Goal: Find specific page/section: Find specific page/section

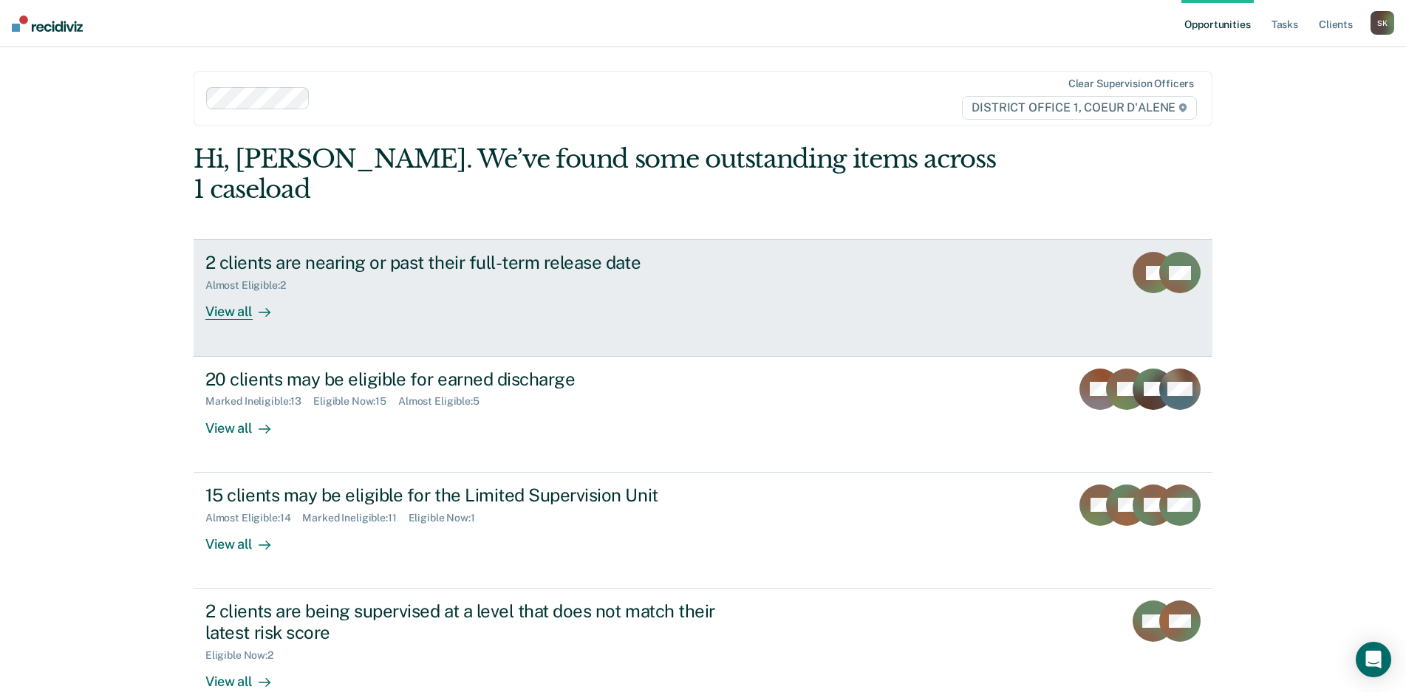
click at [253, 304] on div at bounding box center [262, 312] width 18 height 17
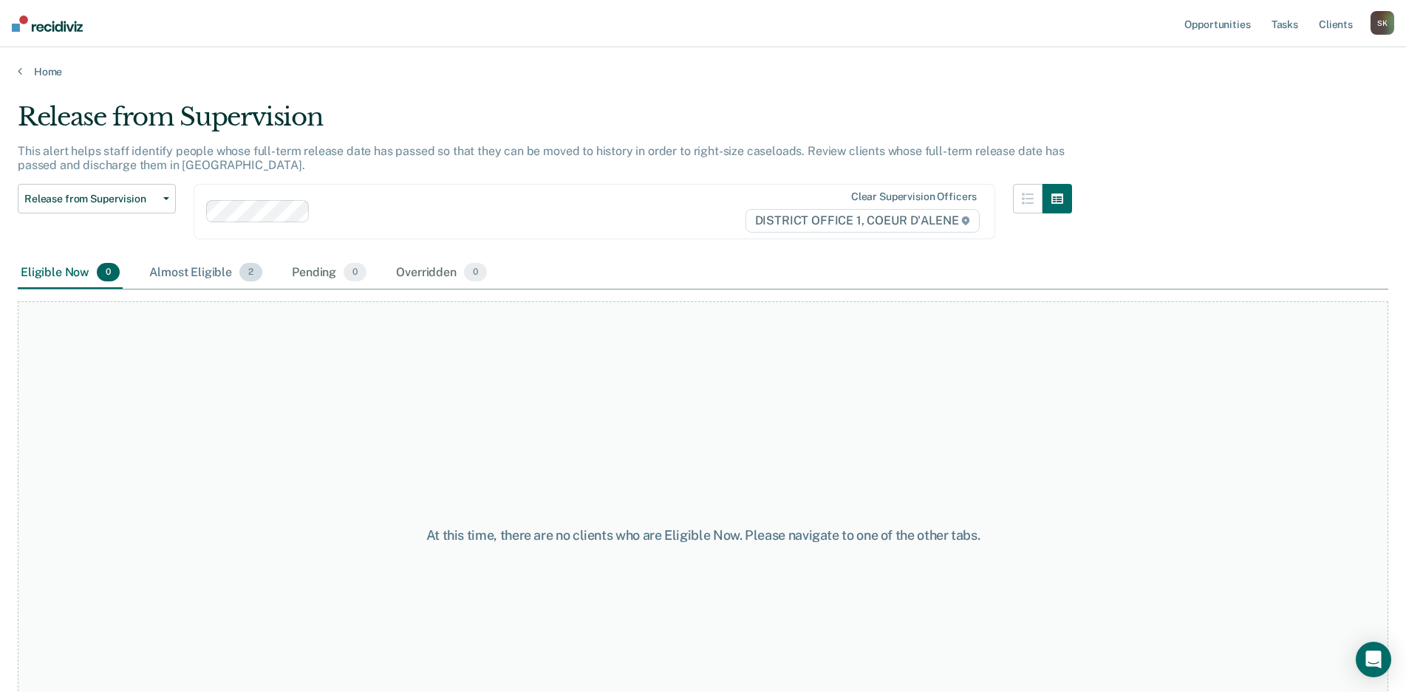
click at [205, 275] on div "Almost Eligible 2" at bounding box center [205, 273] width 119 height 33
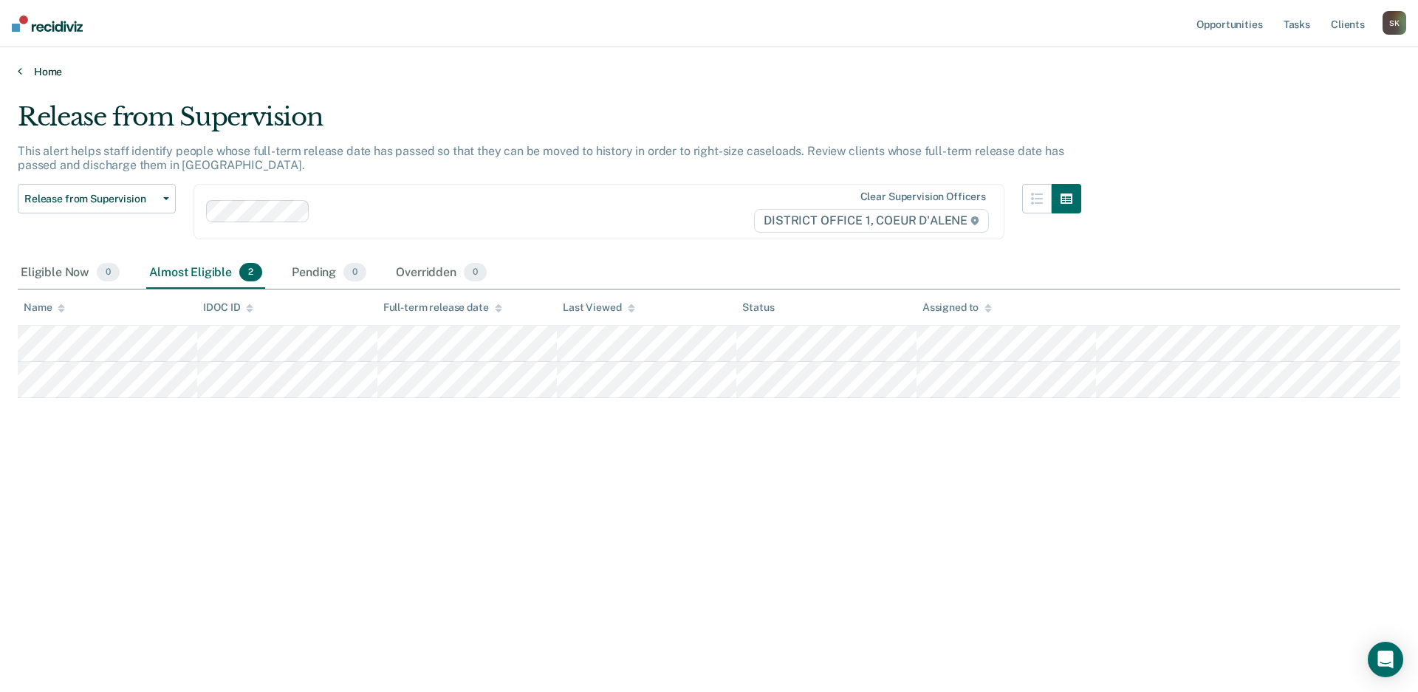
click at [44, 71] on link "Home" at bounding box center [709, 71] width 1383 height 13
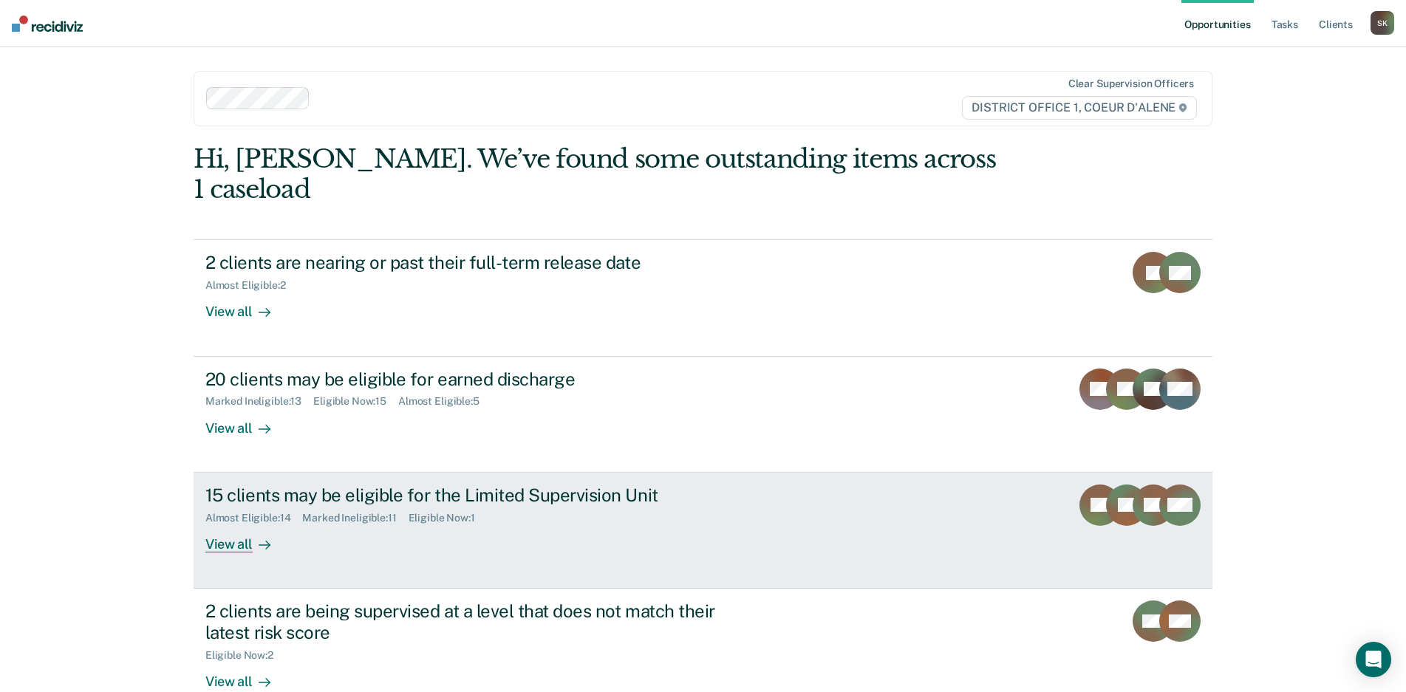
scroll to position [148, 0]
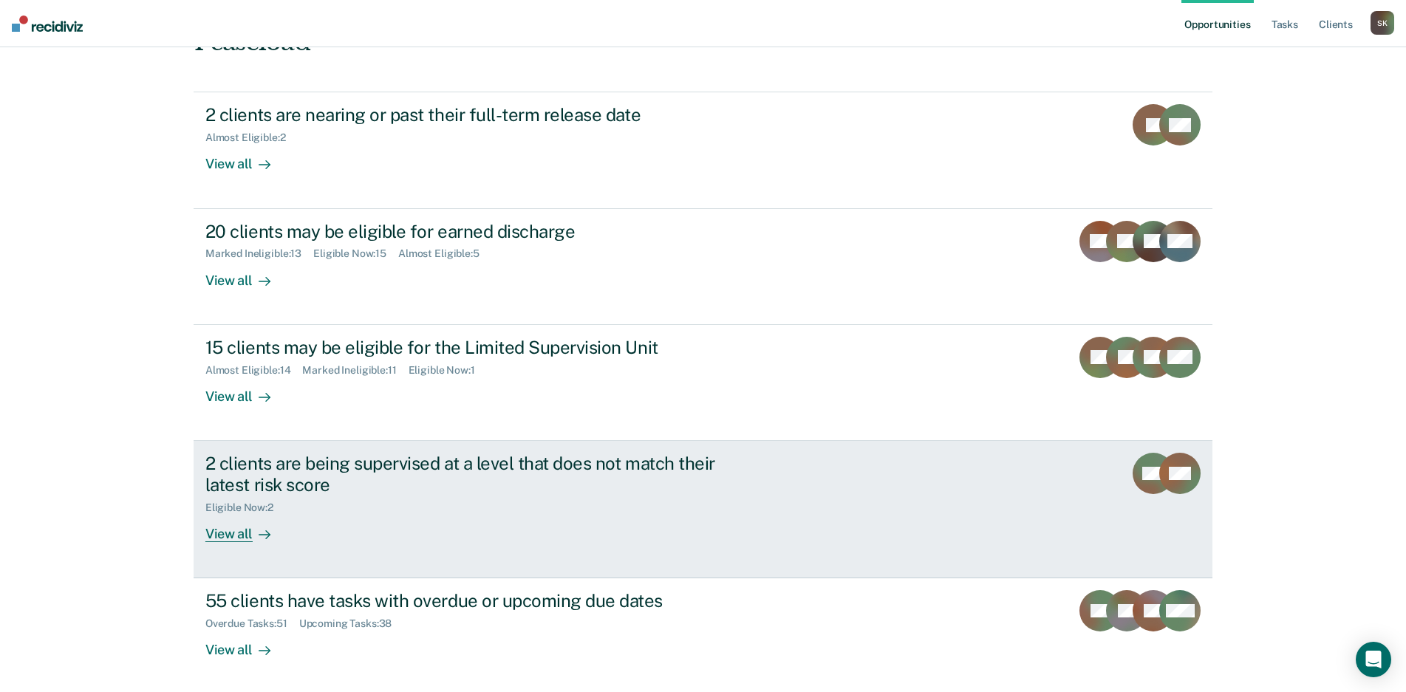
click at [239, 513] on div "View all" at bounding box center [246, 527] width 83 height 29
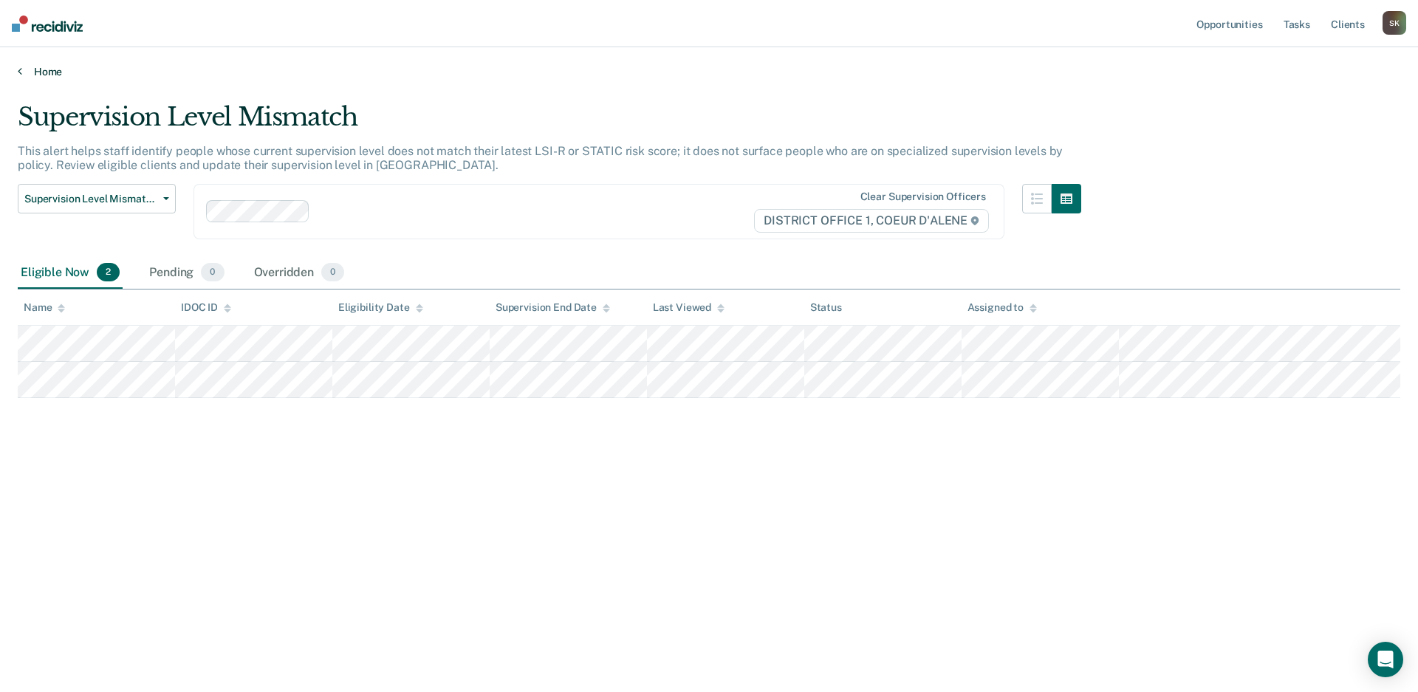
click at [49, 71] on link "Home" at bounding box center [709, 71] width 1383 height 13
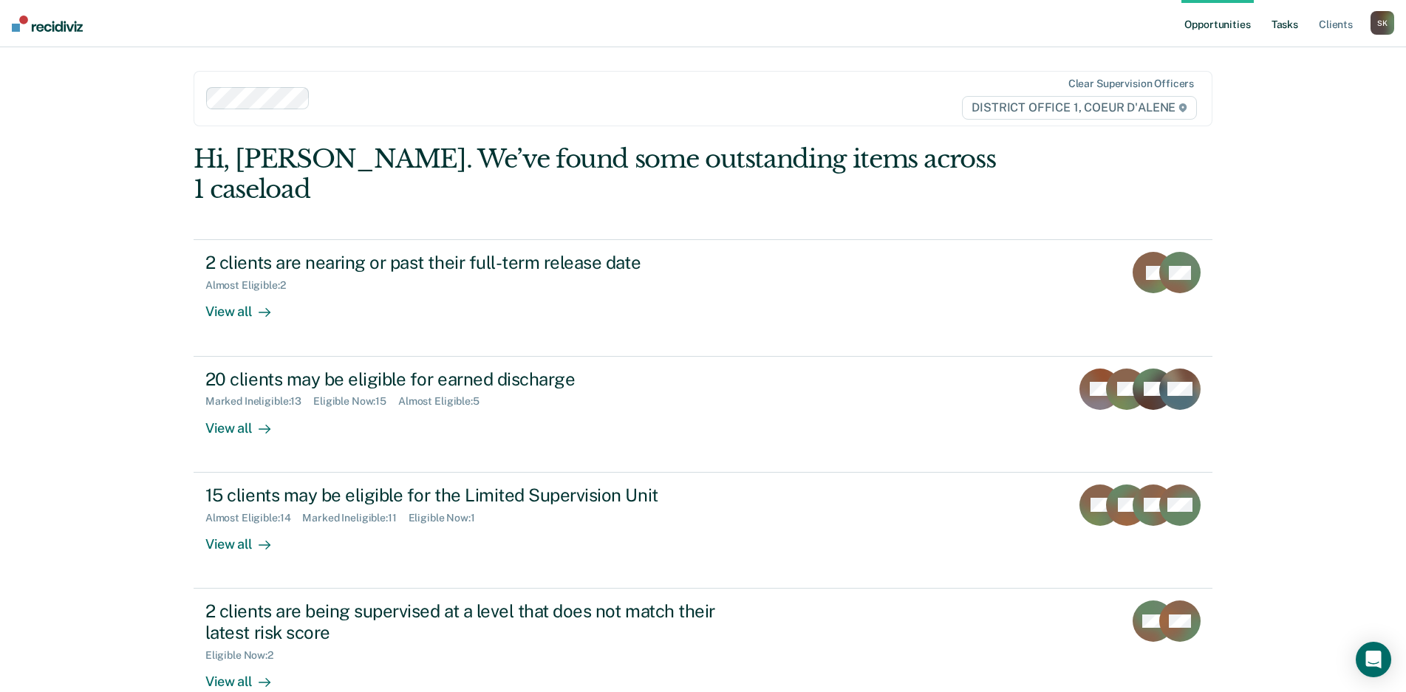
click at [1274, 26] on link "Tasks" at bounding box center [1284, 23] width 33 height 47
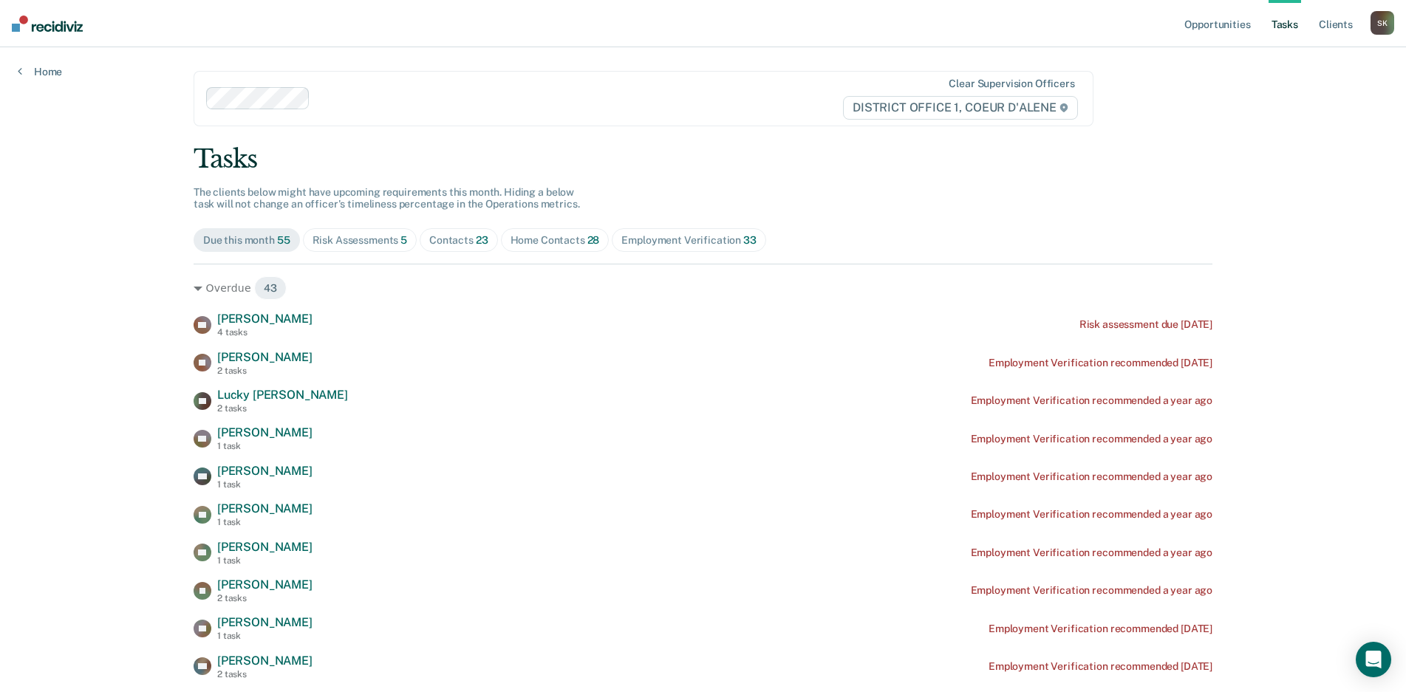
click at [369, 242] on div "Risk Assessments 5" at bounding box center [359, 240] width 95 height 13
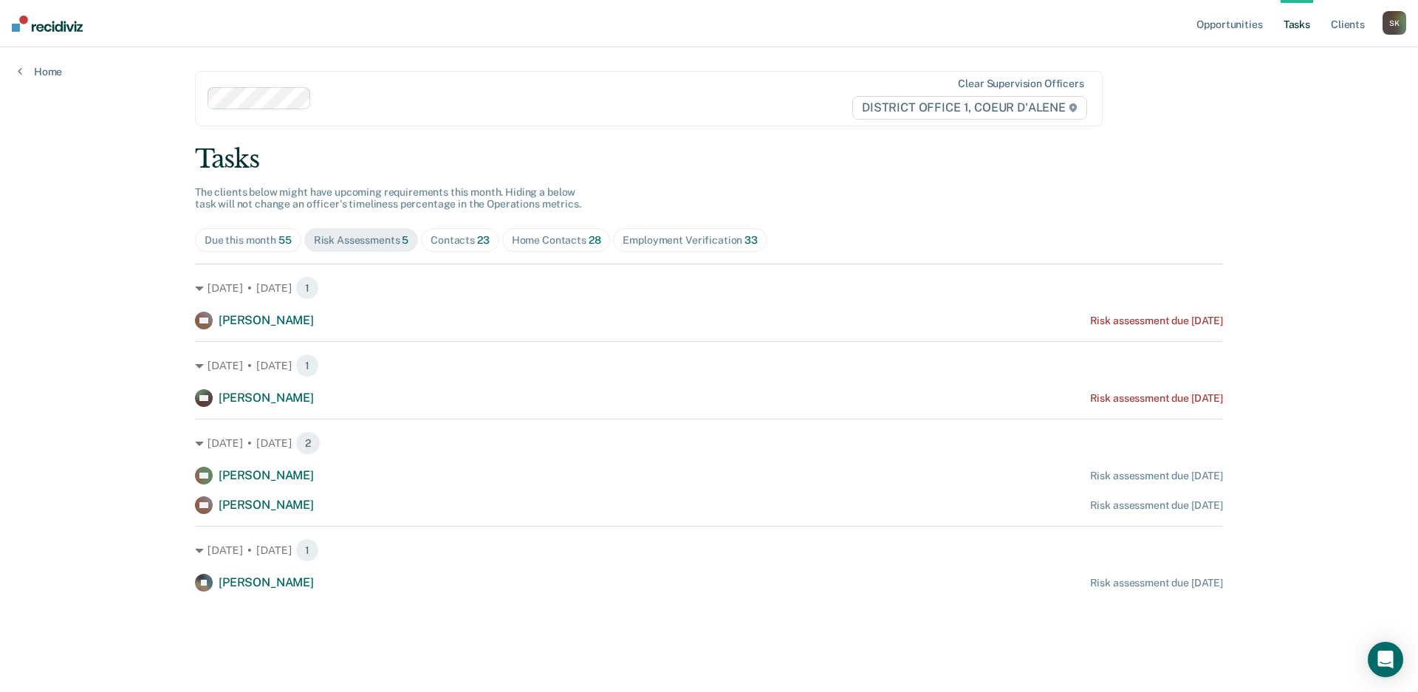
click at [477, 245] on span "23" at bounding box center [483, 240] width 13 height 12
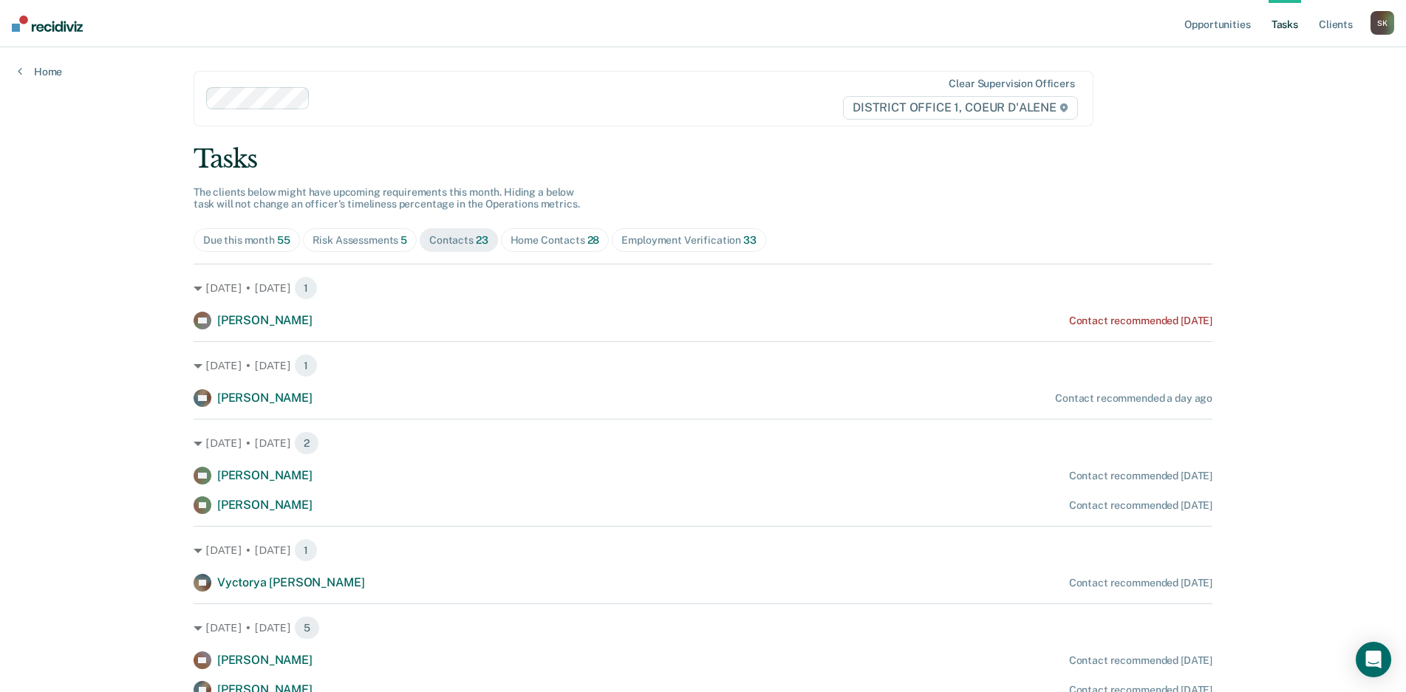
click at [530, 236] on div "Home Contacts 28" at bounding box center [554, 240] width 89 height 13
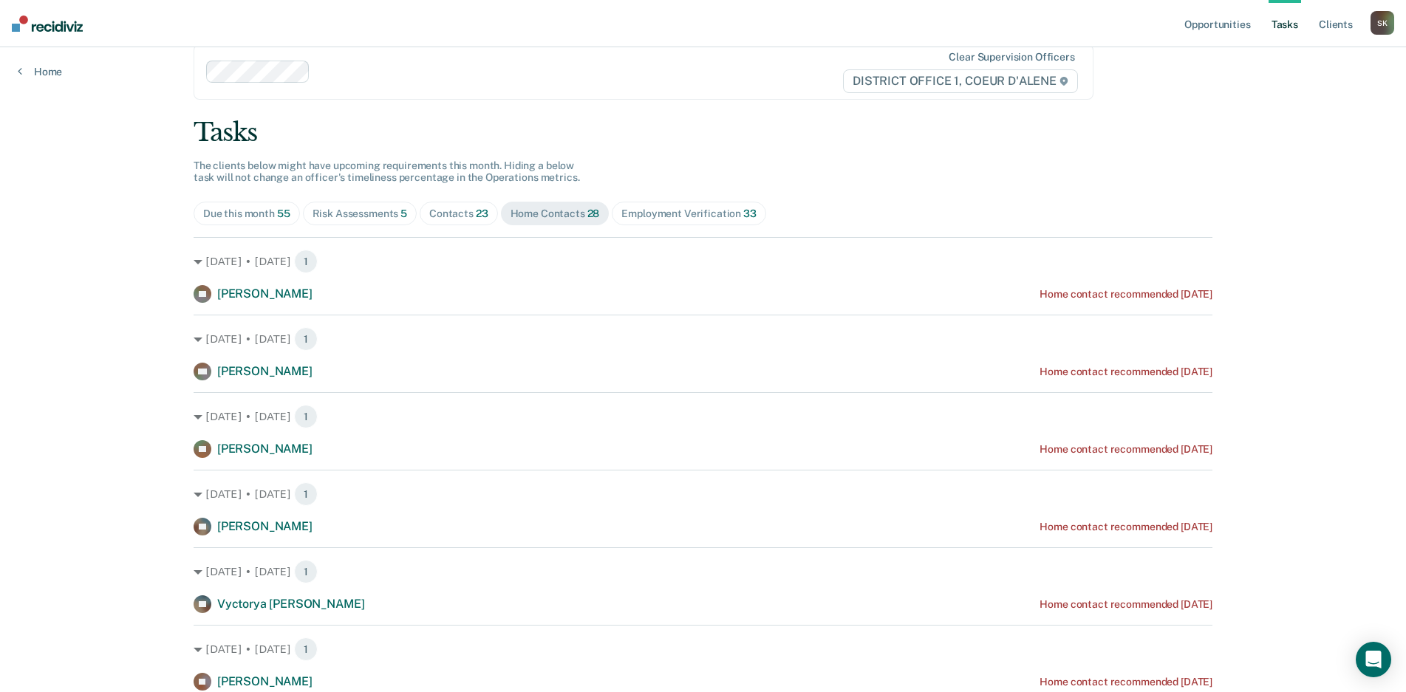
scroll to position [21, 0]
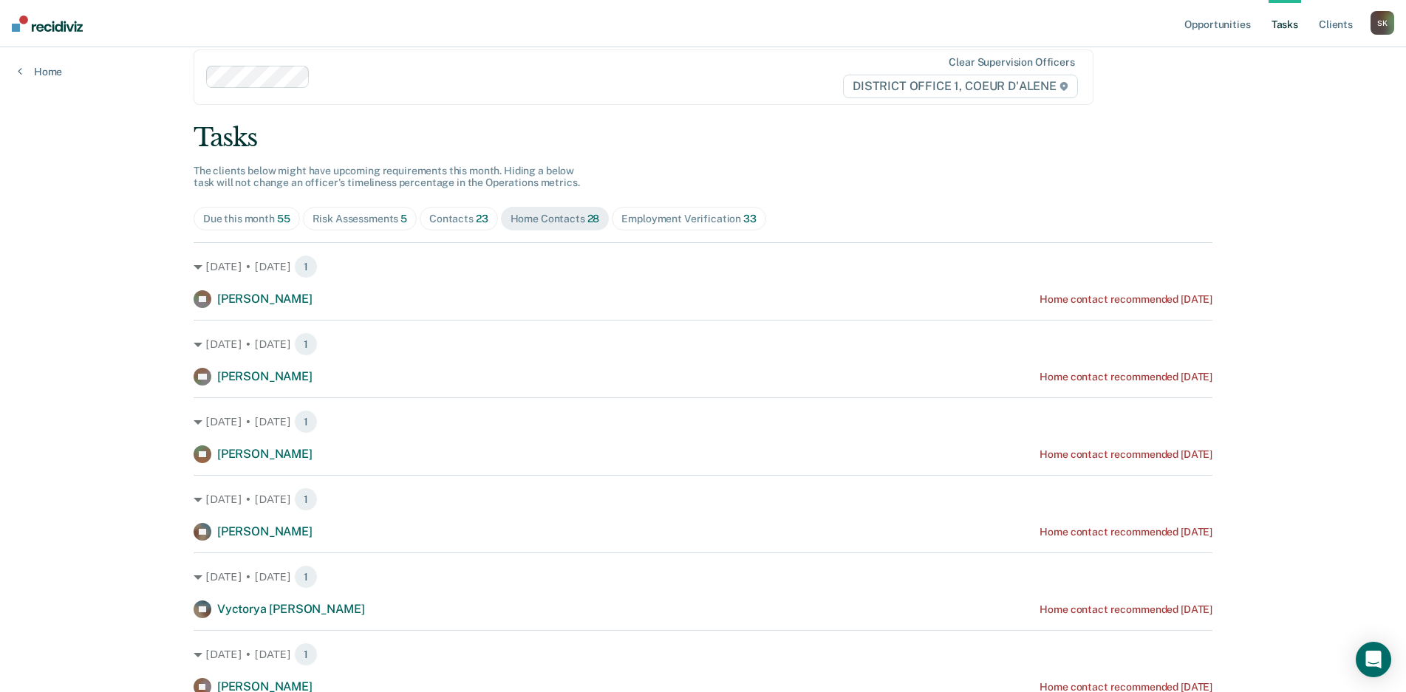
click at [694, 223] on div "Employment Verification 33" at bounding box center [688, 219] width 134 height 13
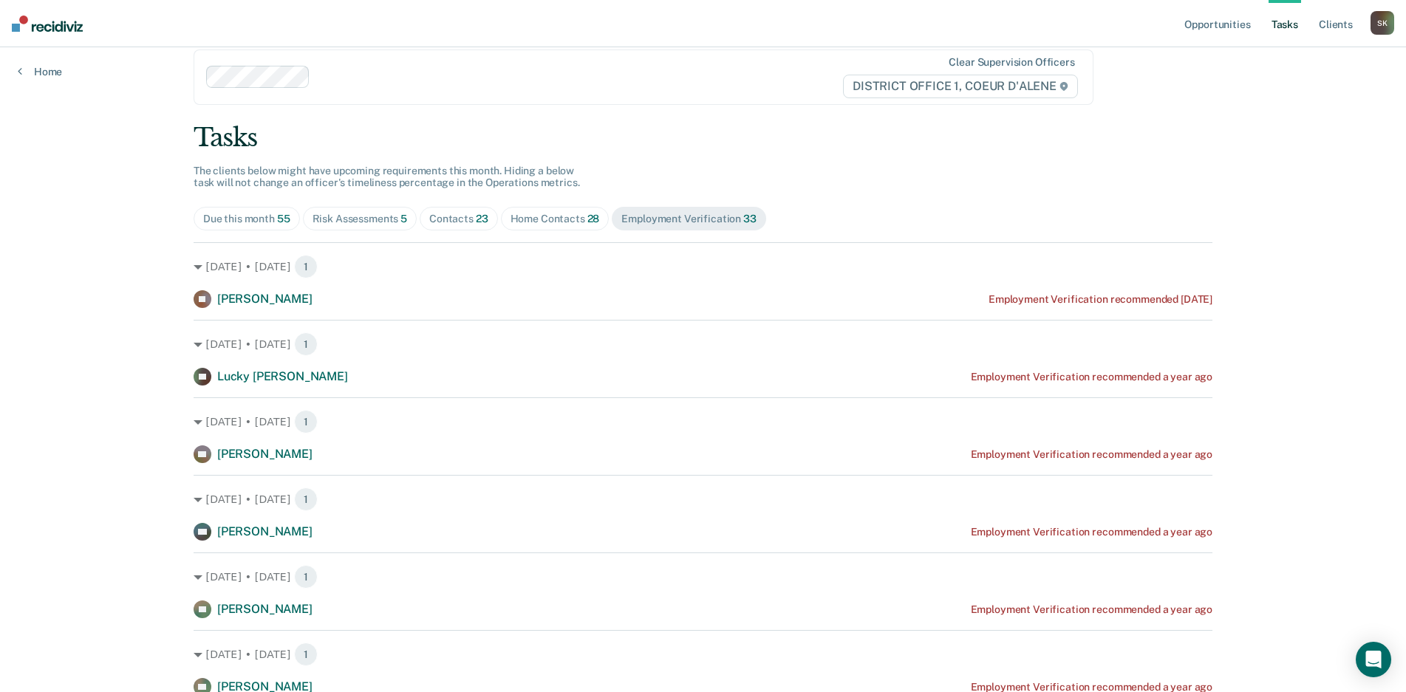
click at [59, 25] on img at bounding box center [47, 24] width 71 height 16
